Goal: Transaction & Acquisition: Purchase product/service

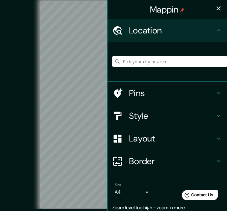
click at [141, 63] on input "Pick your city or area" at bounding box center [169, 61] width 115 height 11
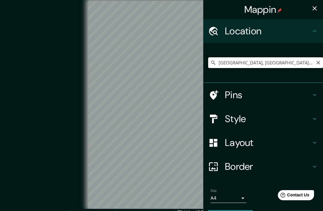
click at [227, 63] on input "[GEOGRAPHIC_DATA], [GEOGRAPHIC_DATA][PERSON_NAME], [GEOGRAPHIC_DATA]" at bounding box center [265, 62] width 115 height 11
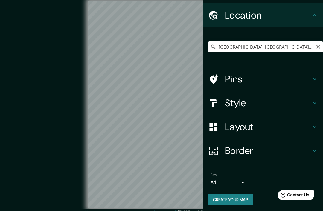
scroll to position [16, 0]
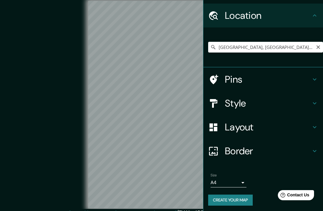
click at [227, 198] on button "Create your map" at bounding box center [230, 200] width 45 height 11
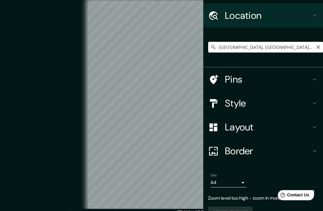
click at [227, 48] on input "[GEOGRAPHIC_DATA], [GEOGRAPHIC_DATA][PERSON_NAME], [GEOGRAPHIC_DATA]" at bounding box center [265, 47] width 115 height 11
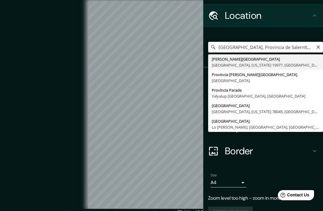
click at [227, 45] on input "[GEOGRAPHIC_DATA], Provincia de SalernItalia" at bounding box center [265, 47] width 115 height 11
type input "[GEOGRAPHIC_DATA], Provincia de SalernItalia"
click at [227, 47] on icon "Clear" at bounding box center [318, 47] width 5 height 5
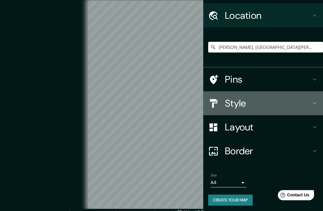
type input "[PERSON_NAME], [GEOGRAPHIC_DATA][PERSON_NAME], [GEOGRAPHIC_DATA]"
click at [227, 104] on h4 "Style" at bounding box center [268, 103] width 86 height 12
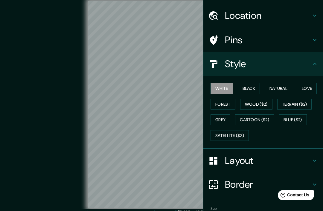
click at [227, 80] on div "White Black Natural Love Forest Wood ($2) Terrain ($2) Grey Cartoon ($2) Blue (…" at bounding box center [263, 112] width 120 height 73
click at [227, 90] on button "Black" at bounding box center [249, 88] width 22 height 11
click at [227, 85] on button "Natural" at bounding box center [279, 88] width 28 height 11
click at [227, 90] on button "Love" at bounding box center [307, 88] width 20 height 11
click at [223, 104] on button "Forest" at bounding box center [222, 104] width 25 height 11
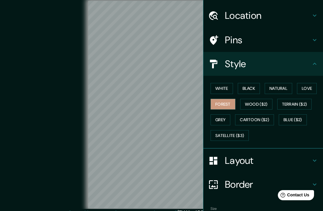
click at [226, 90] on button "White" at bounding box center [221, 88] width 22 height 11
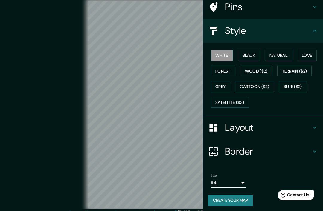
scroll to position [48, 0]
click at [227, 199] on button "Create your map" at bounding box center [230, 201] width 45 height 11
